Goal: Ask a question

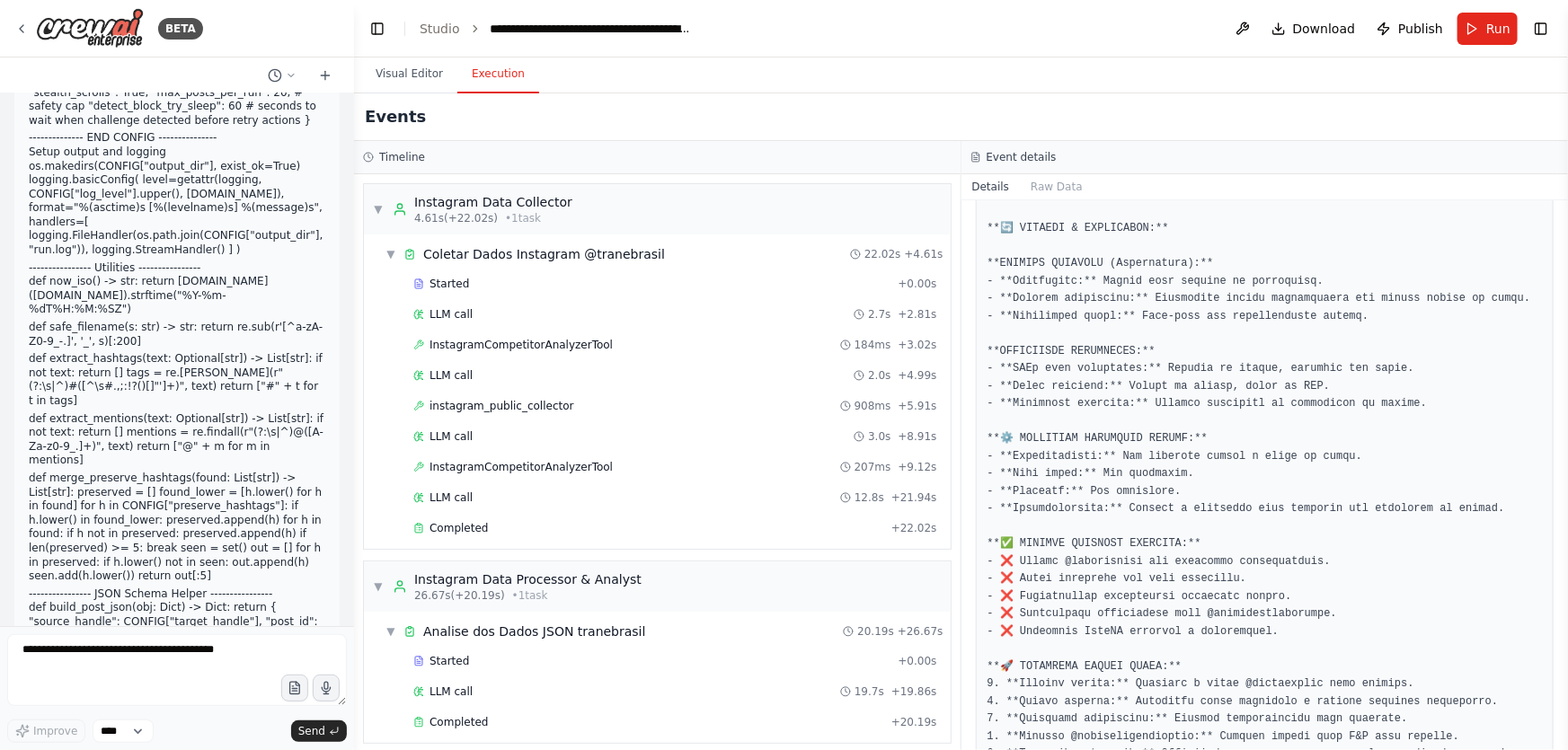
drag, startPoint x: 30, startPoint y: 481, endPoint x: 280, endPoint y: 570, distance: 265.4
copy div "Você tem uma Página do Facebook conectada a uma conta Instagram Business que é …"
drag, startPoint x: 198, startPoint y: 557, endPoint x: 228, endPoint y: 570, distance: 32.7
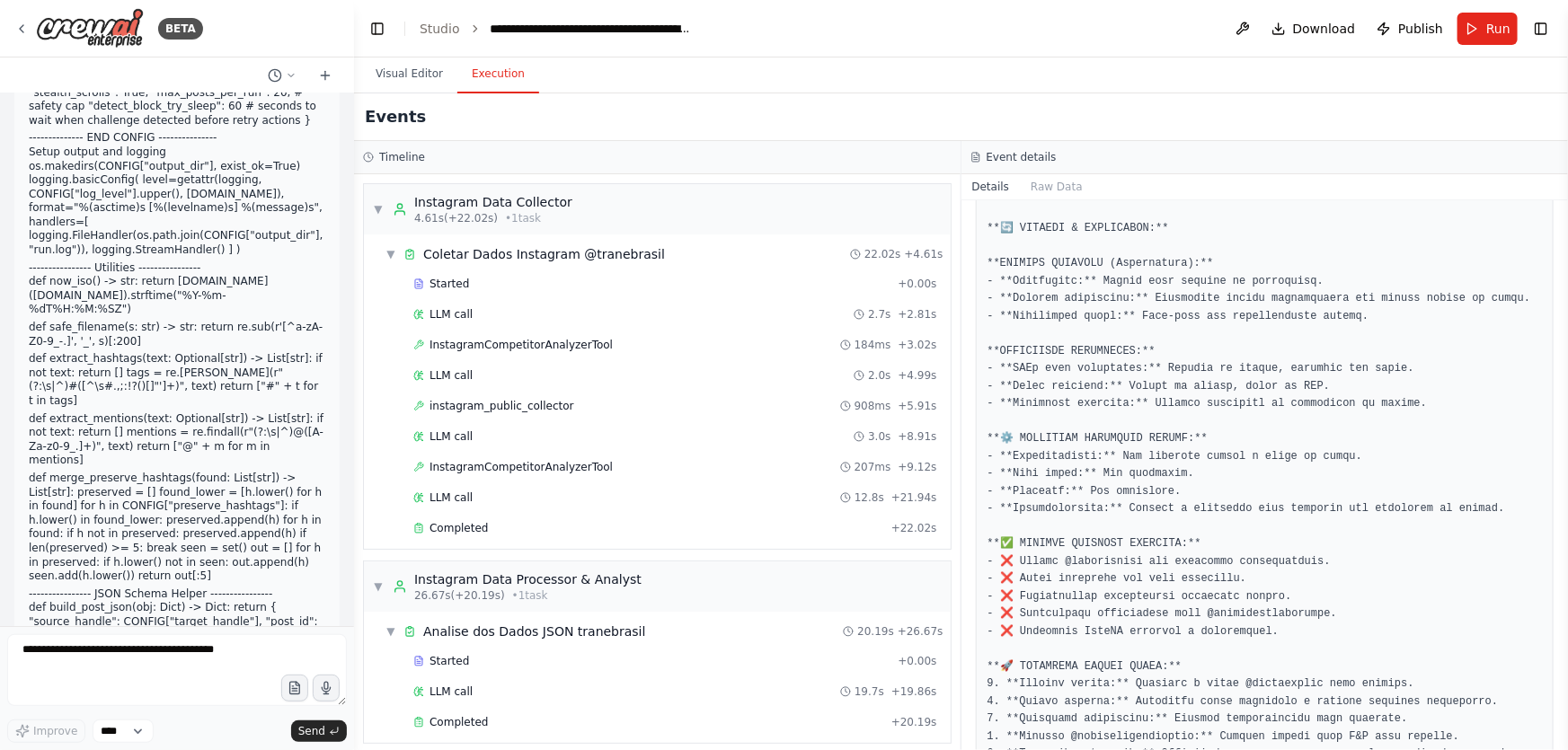
drag, startPoint x: 262, startPoint y: 567, endPoint x: 101, endPoint y: 573, distance: 161.1
copy strong "precisa analisar o @tranebrasil"
drag, startPoint x: 263, startPoint y: 566, endPoint x: 16, endPoint y: 553, distance: 247.3
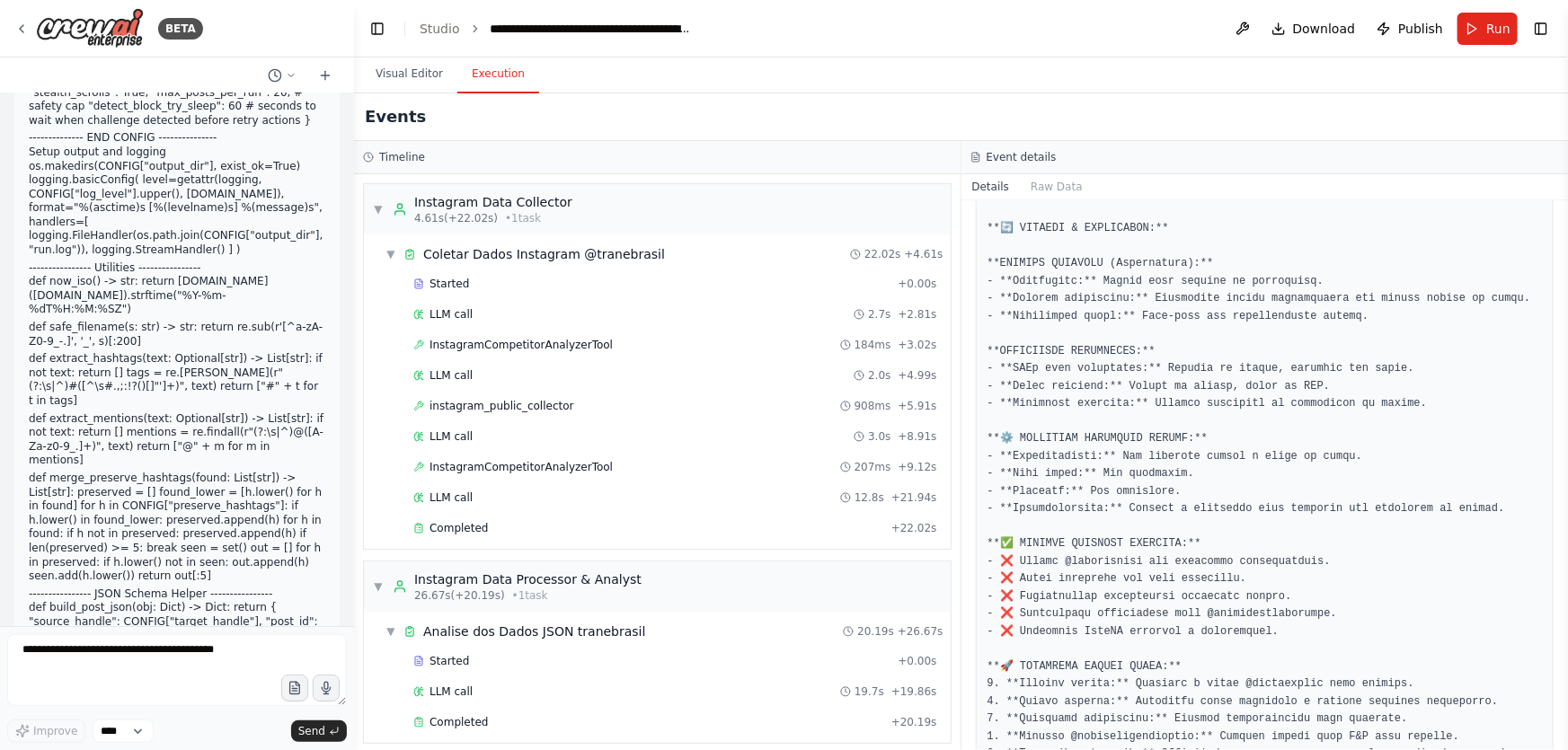
copy strong "Qual é a situação? Você quer analisar sua própria conta ou realmente precisa an…"
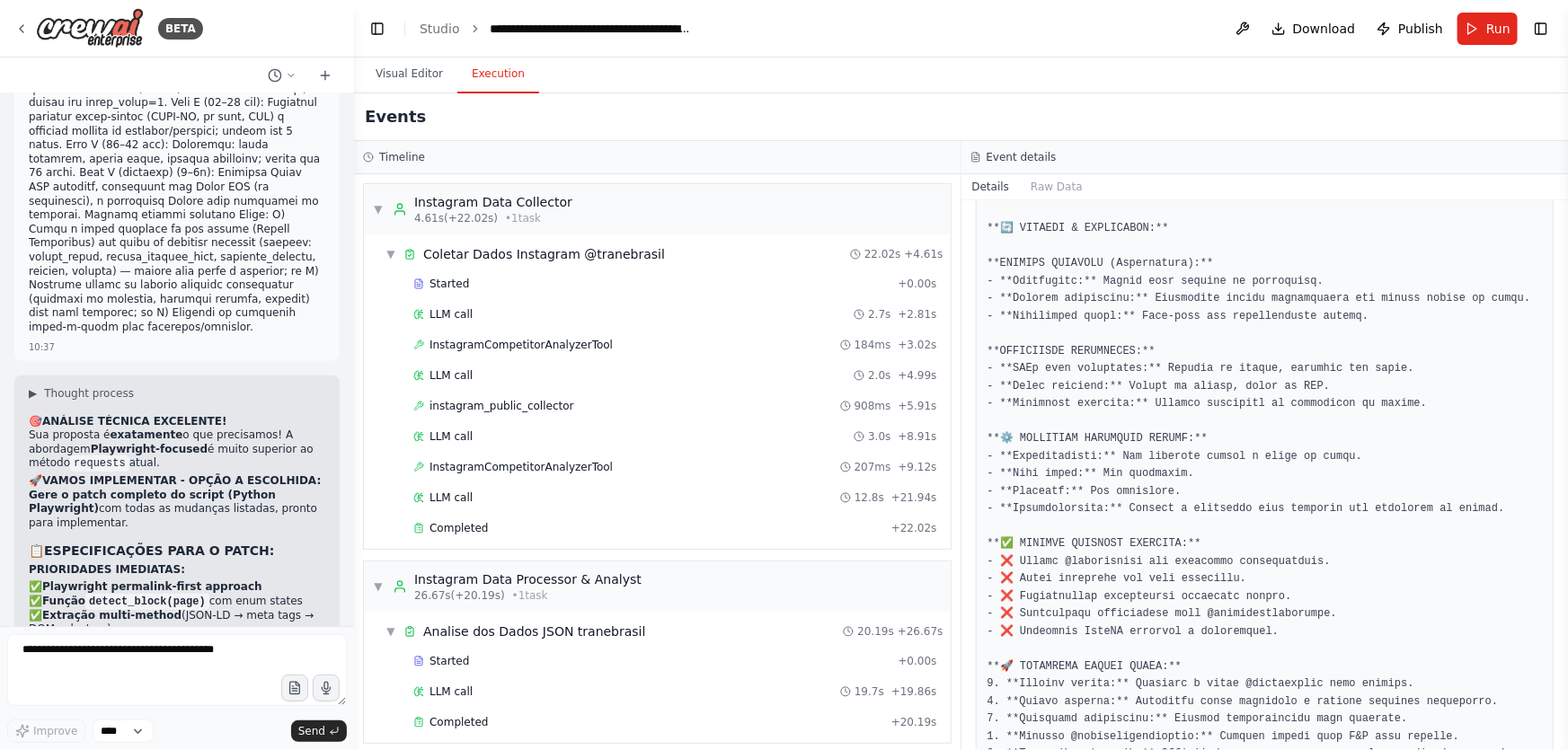
scroll to position [349347, 0]
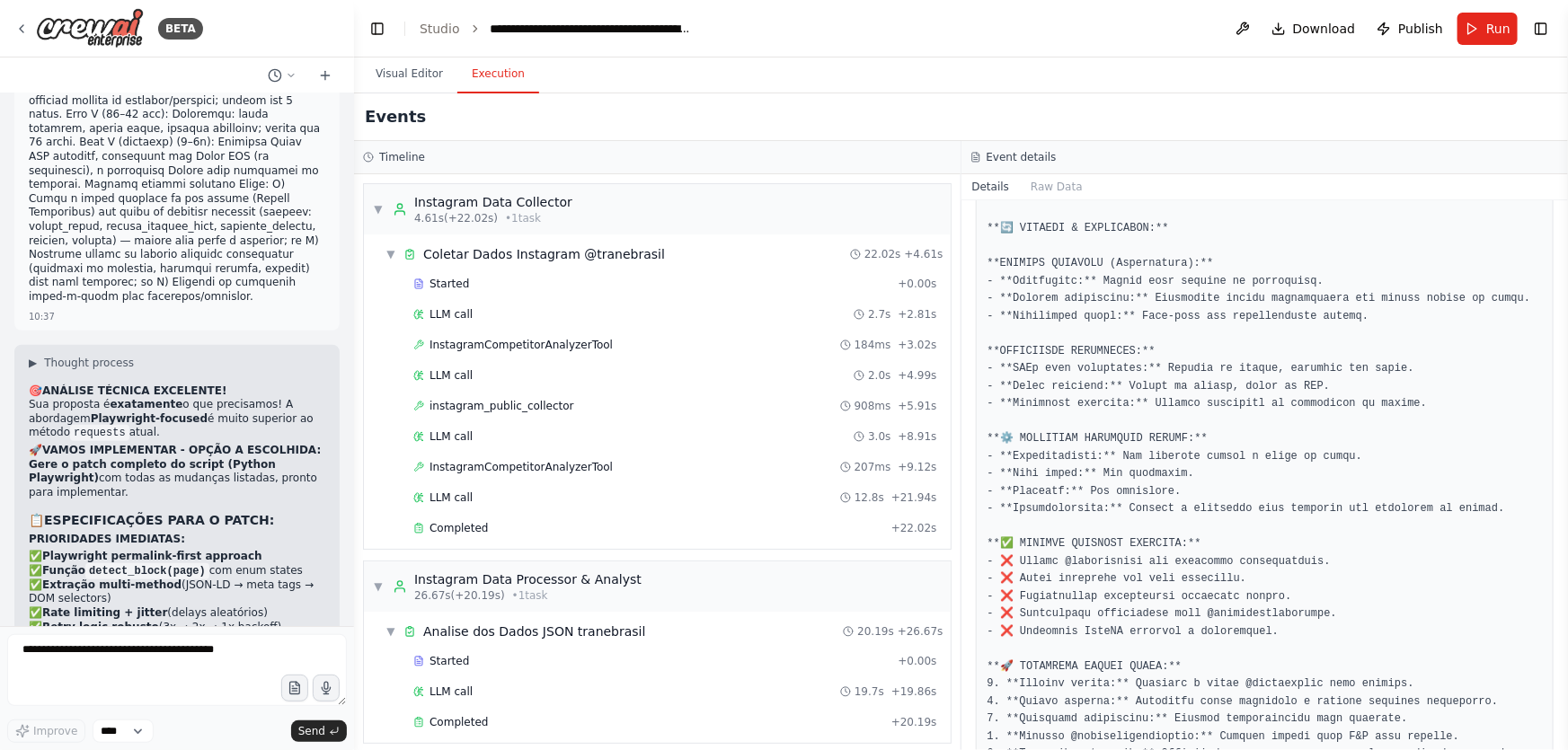
drag, startPoint x: 22, startPoint y: 343, endPoint x: 48, endPoint y: 343, distance: 26.0
drag, startPoint x: 27, startPoint y: 195, endPoint x: 266, endPoint y: 459, distance: 356.1
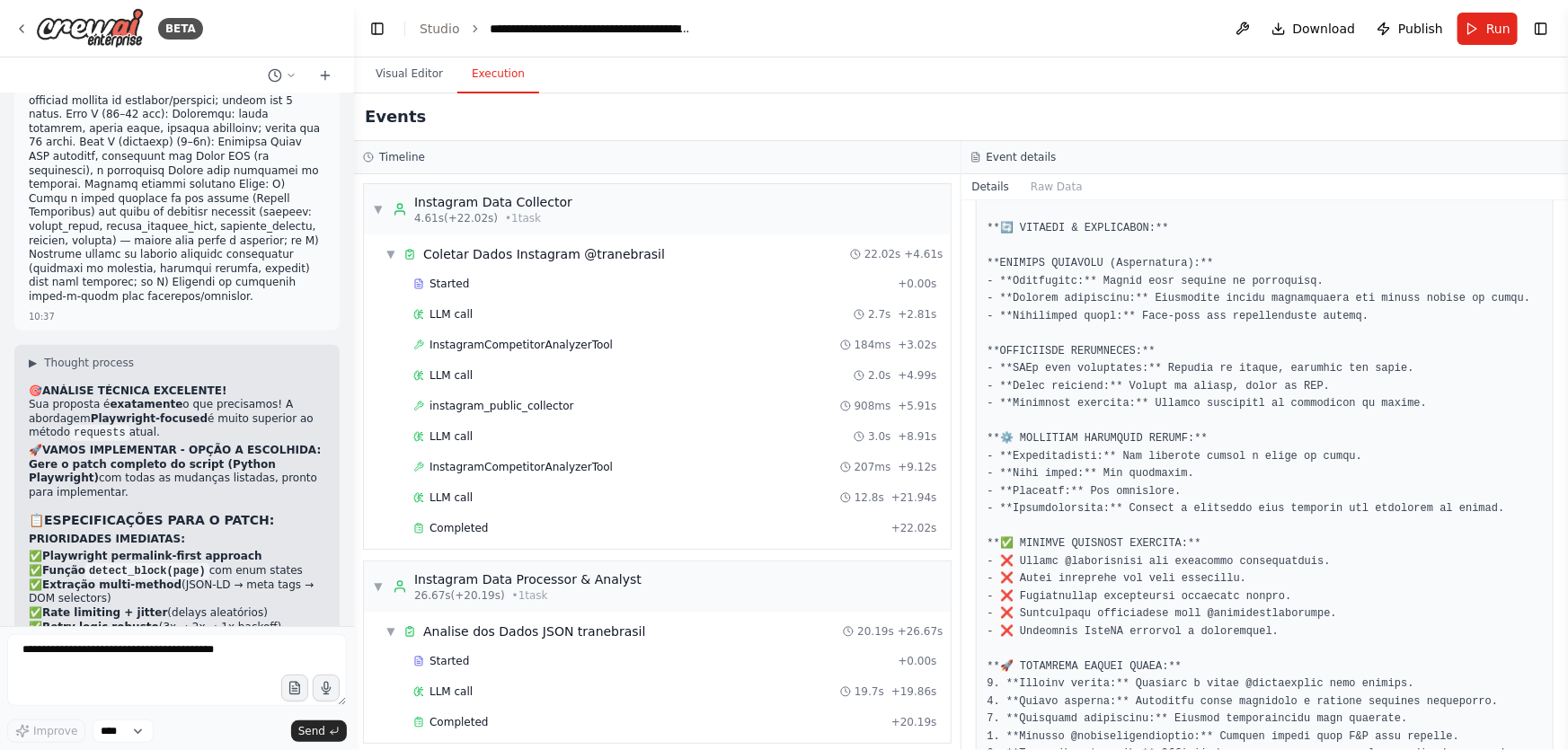
drag, startPoint x: 27, startPoint y: 191, endPoint x: 197, endPoint y: 385, distance: 257.9
copy div "❌ PROBLEMAS IDENTIFICADOS: Success Rate: 0% API Error: "Erro no acesso à API" I…"
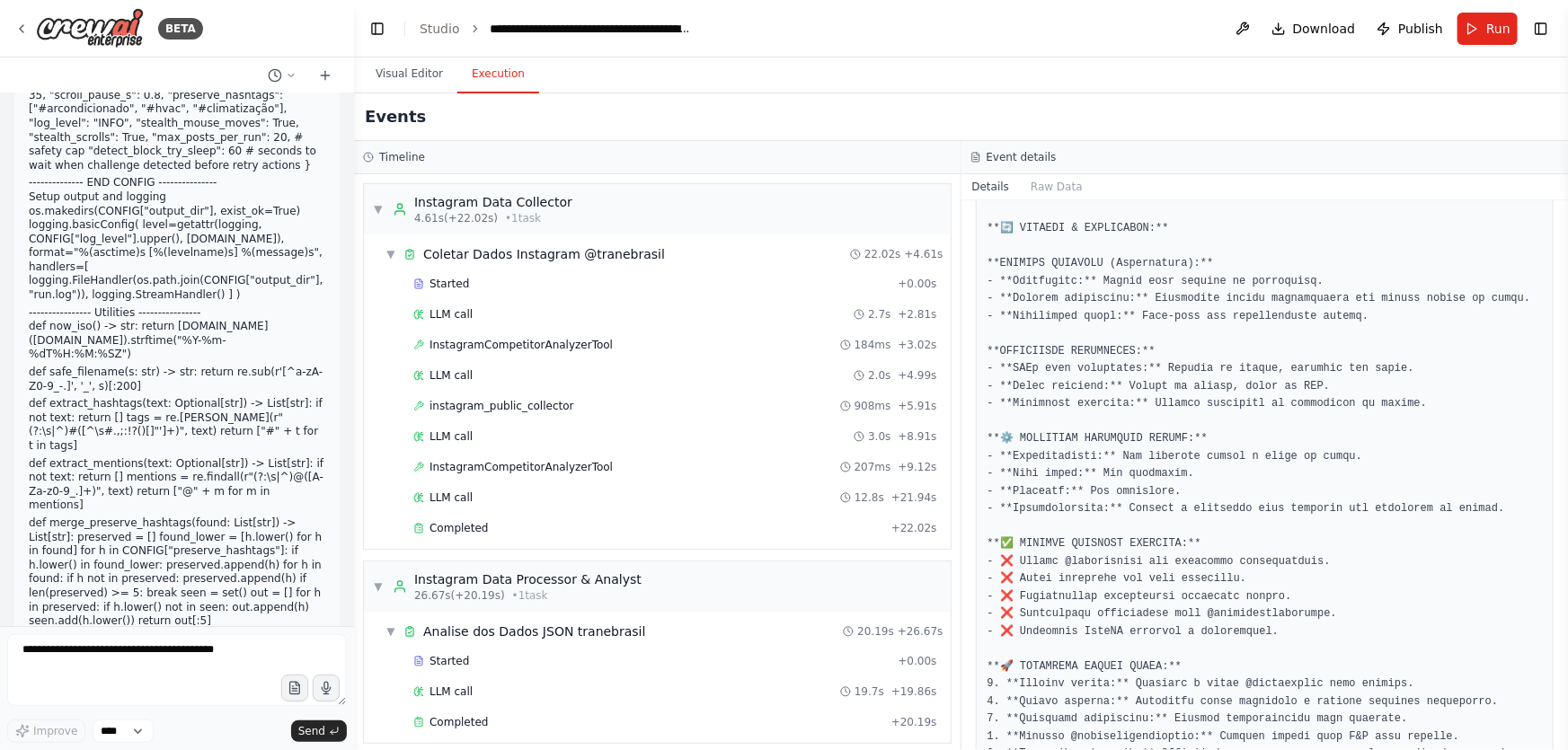
scroll to position [351144, 0]
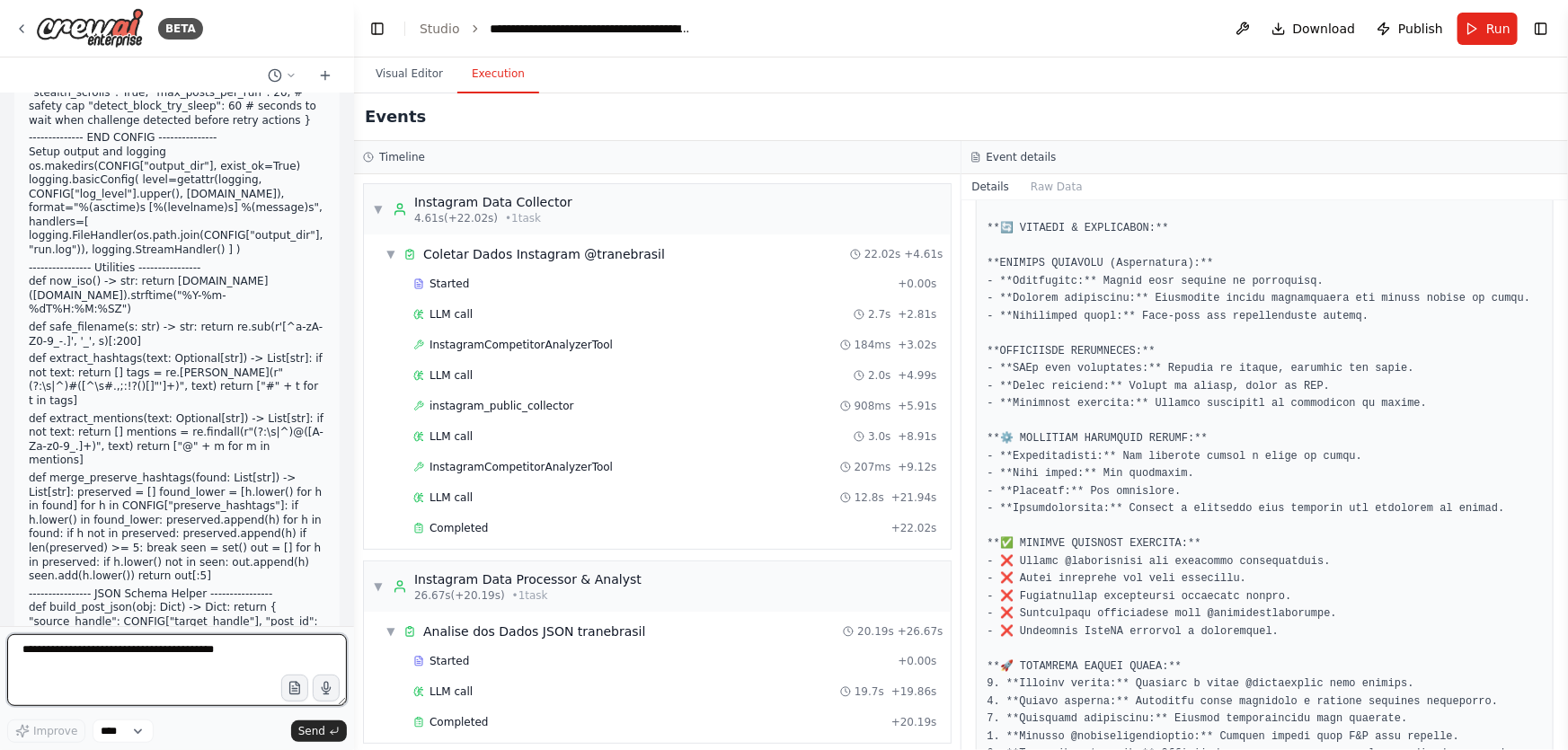
click at [77, 655] on textarea at bounding box center [177, 670] width 340 height 72
type textarea "**********"
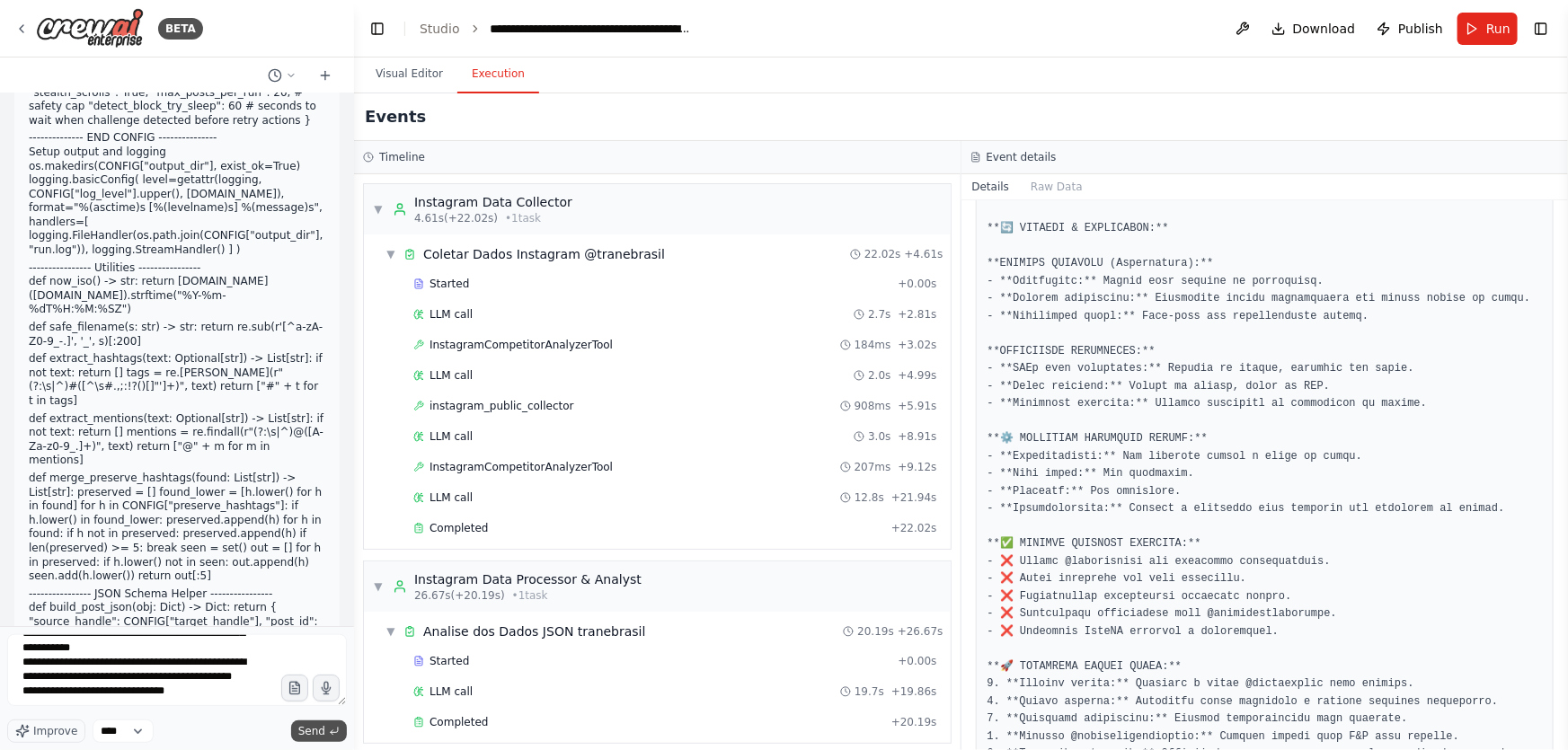
click at [298, 730] on button "Send" at bounding box center [318, 731] width 56 height 22
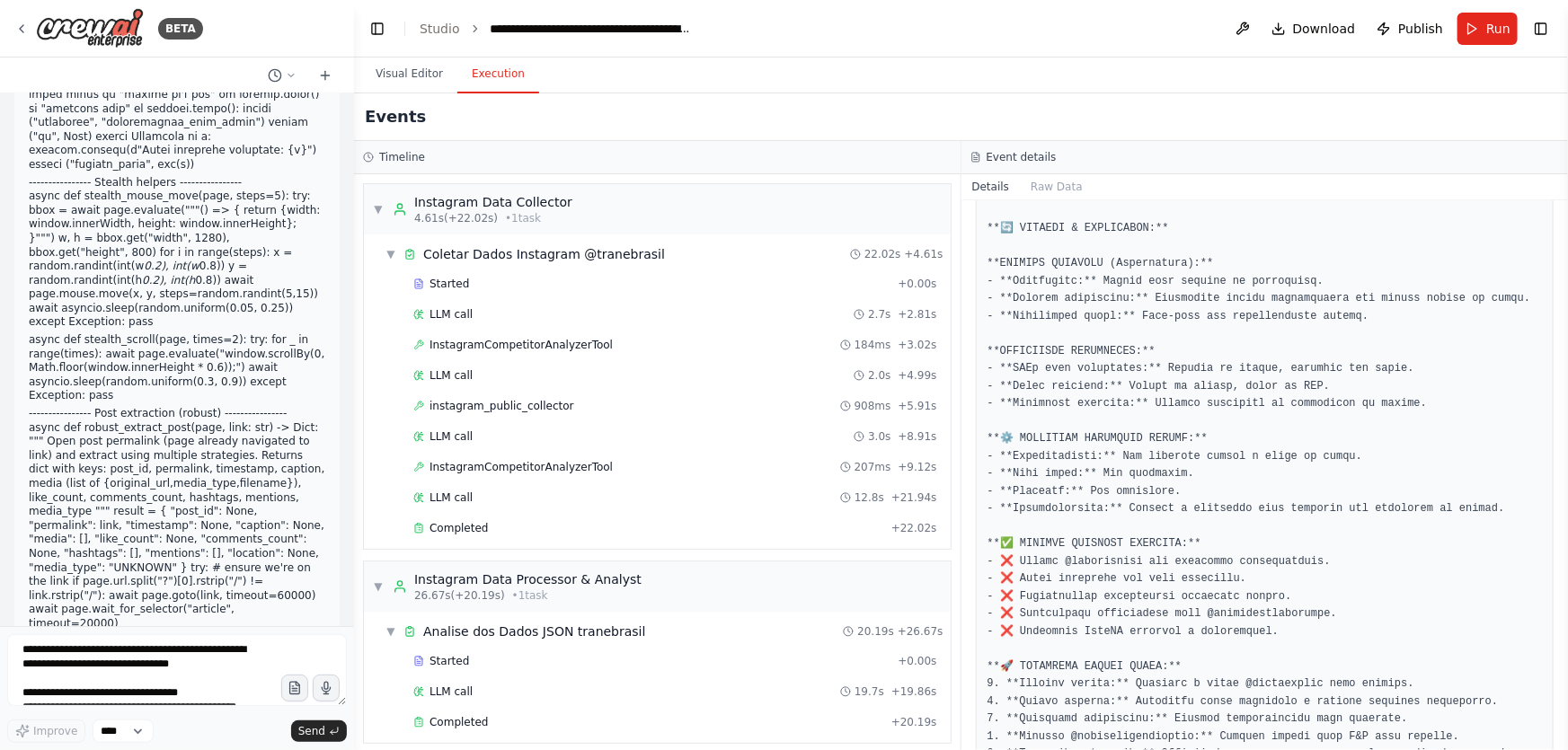
scroll to position [352599, 0]
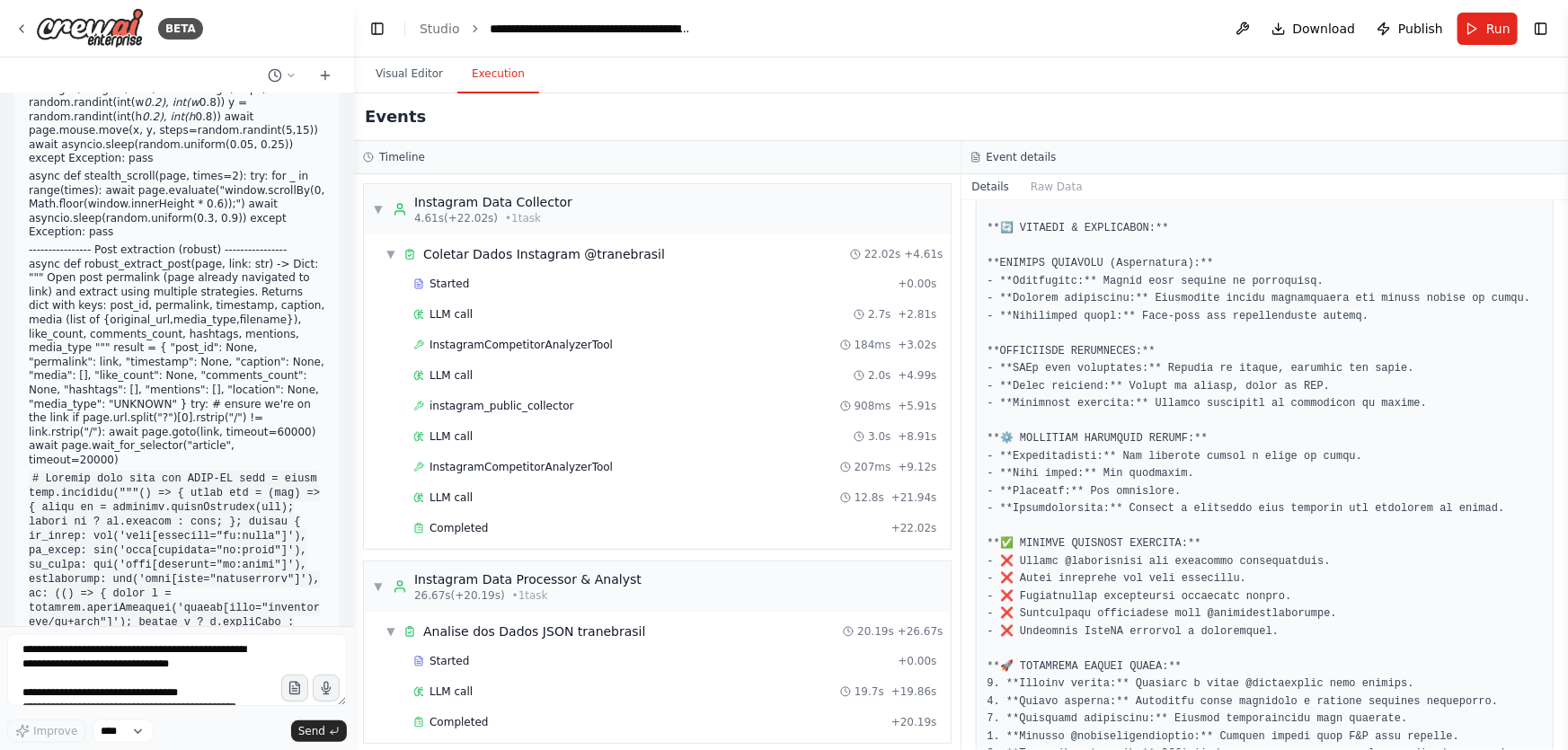
drag, startPoint x: 67, startPoint y: 346, endPoint x: 321, endPoint y: 530, distance: 313.6
drag, startPoint x: 242, startPoint y: 413, endPoint x: 23, endPoint y: 176, distance: 322.7
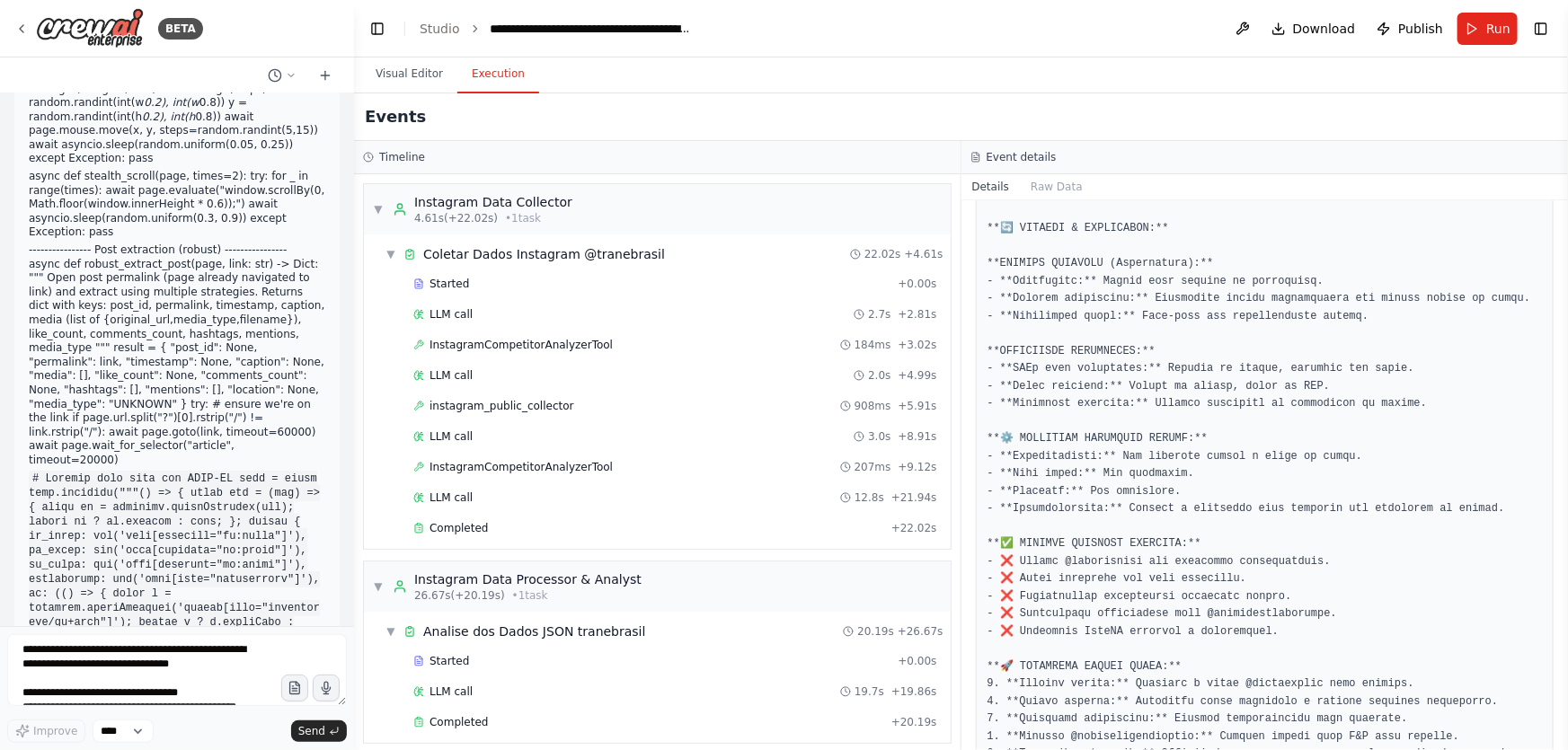
copy div "🚀 MINHA RECOMENDAÇÃO: "cookies" MOTIVO: É a solução mais robusta e implementáve…"
click at [189, 665] on textarea at bounding box center [177, 670] width 340 height 72
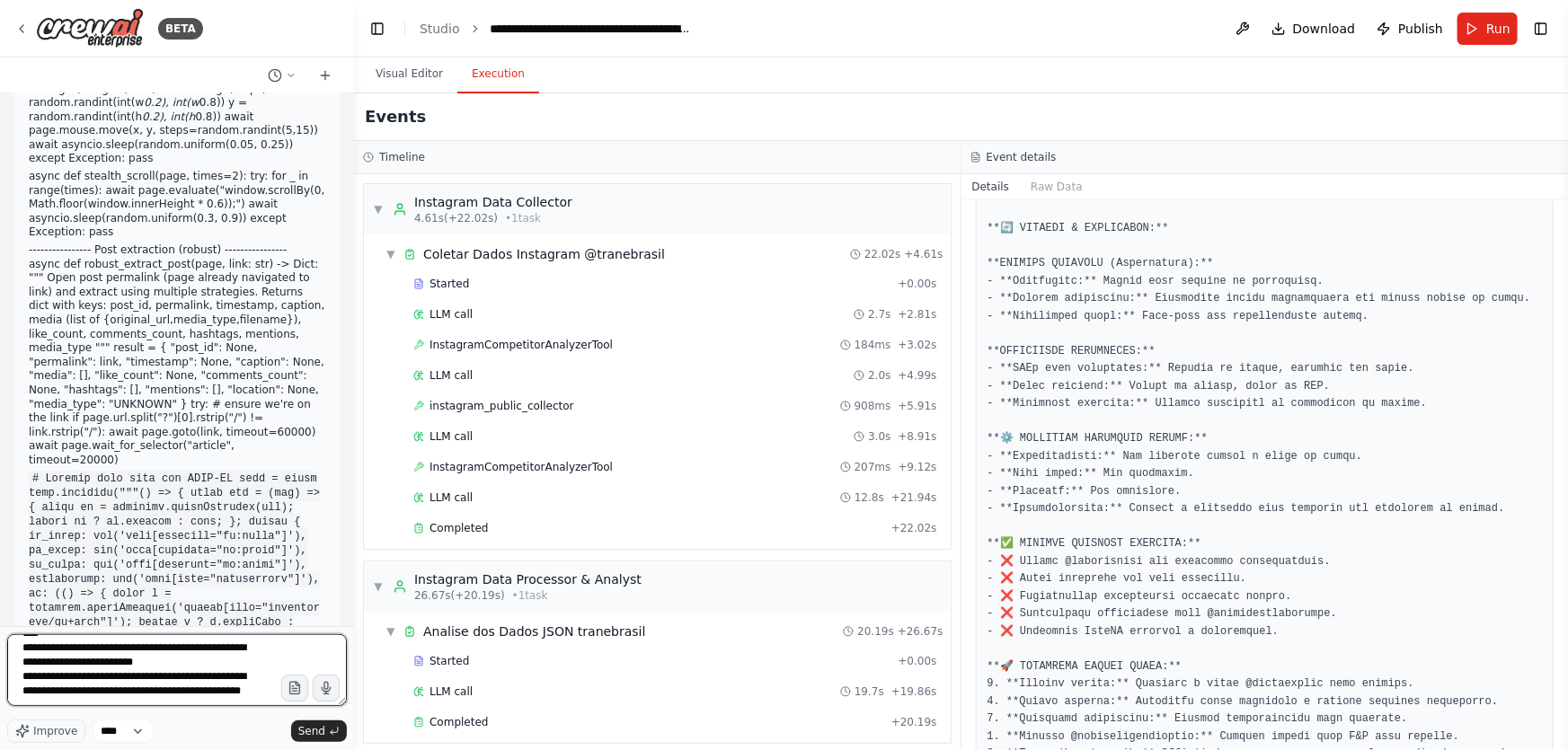
scroll to position [2890, 0]
type textarea "**********"
click at [303, 721] on button "Send" at bounding box center [318, 731] width 56 height 22
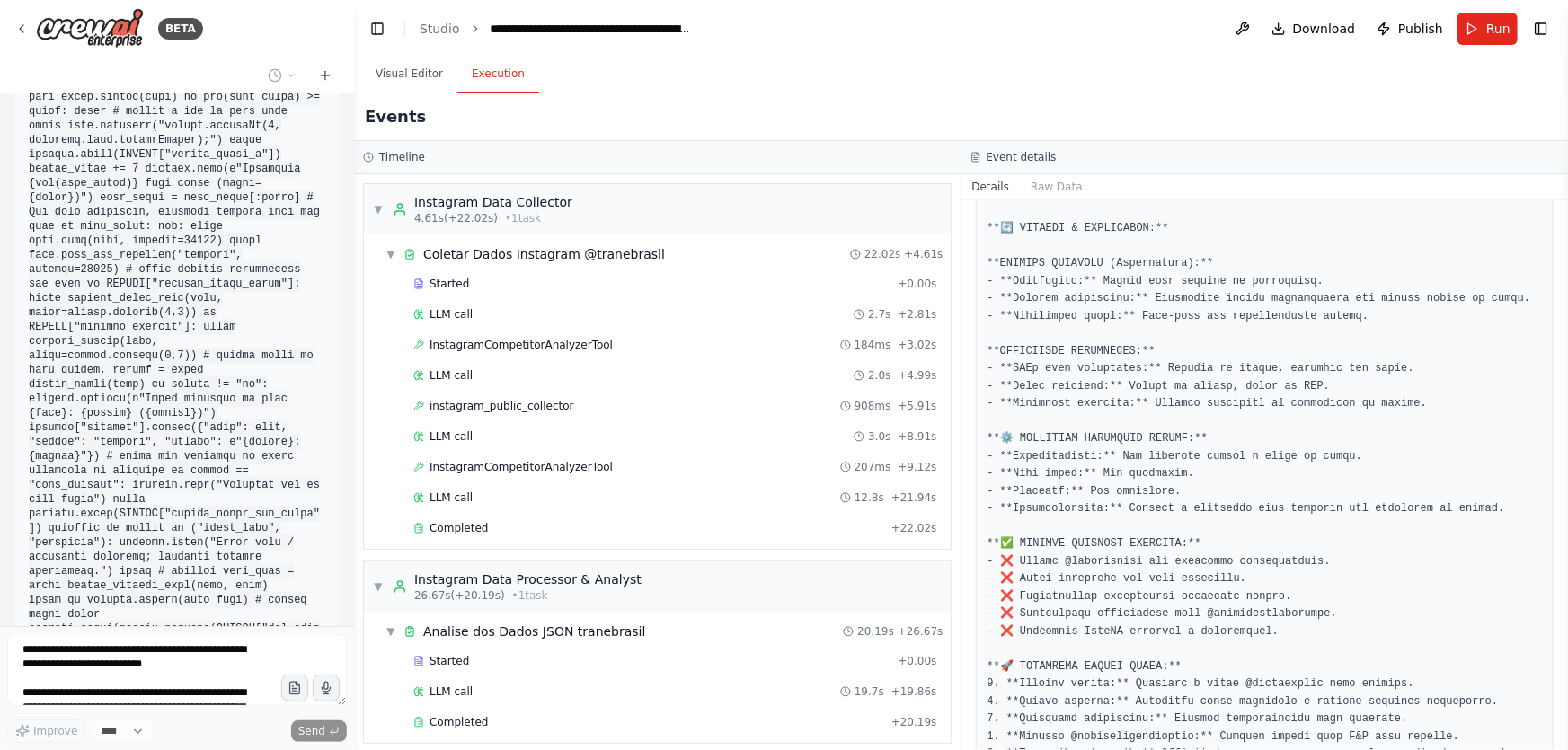
scroll to position [357451, 0]
